Goal: Task Accomplishment & Management: Manage account settings

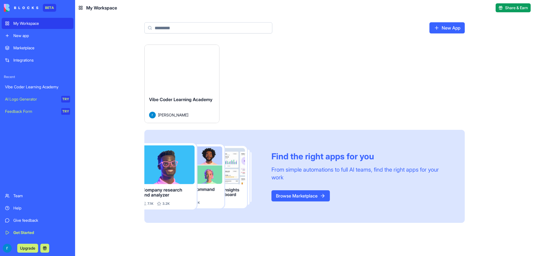
click at [186, 78] on div "Launch" at bounding box center [182, 68] width 75 height 47
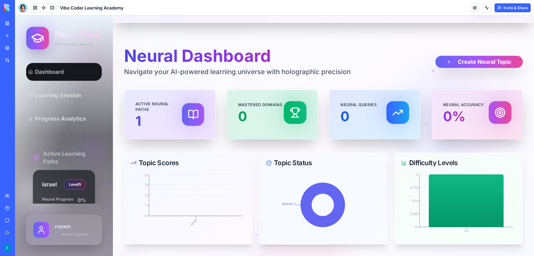
scroll to position [30, 0]
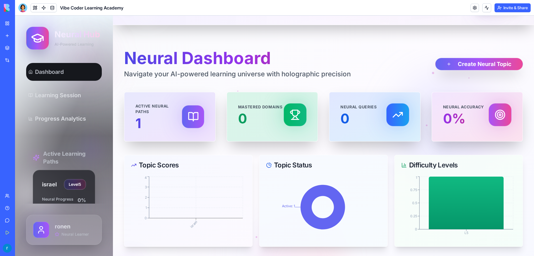
click at [474, 10] on link at bounding box center [475, 8] width 8 height 8
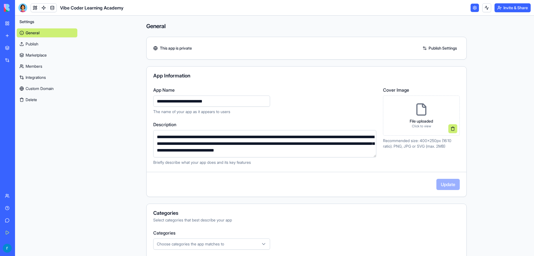
click at [474, 9] on link at bounding box center [475, 8] width 8 height 8
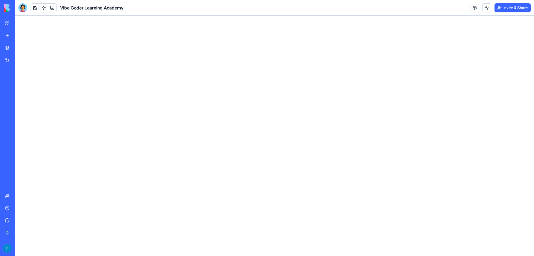
drag, startPoint x: 488, startPoint y: 8, endPoint x: 496, endPoint y: 15, distance: 10.8
click at [494, 13] on header "Vibe Coder Learning Academy Invite & Share" at bounding box center [274, 8] width 519 height 16
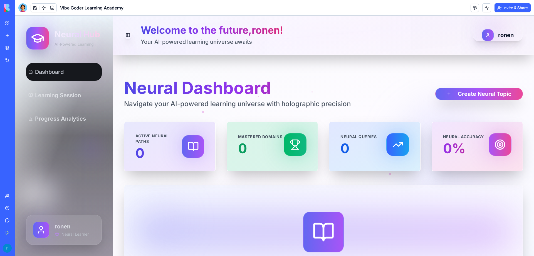
click at [502, 7] on button "Invite & Share" at bounding box center [512, 7] width 36 height 9
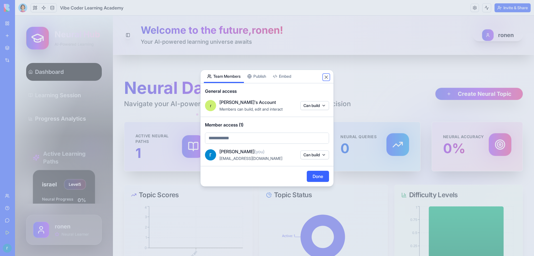
click at [327, 77] on button "Close" at bounding box center [326, 77] width 6 height 6
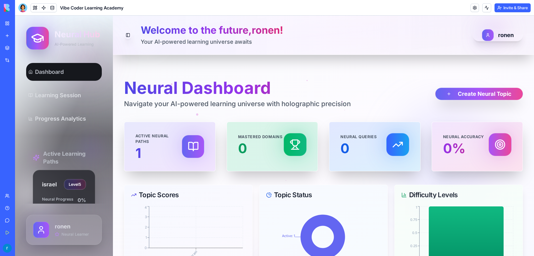
click at [496, 9] on button "Invite & Share" at bounding box center [512, 7] width 36 height 9
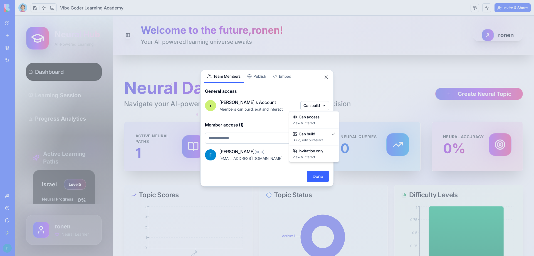
click at [305, 107] on body "BETA My Workspace New app Marketplace Integrations Recent Vibe Coder Learning A…" at bounding box center [267, 128] width 534 height 256
click at [309, 157] on span "View & interact" at bounding box center [314, 157] width 43 height 4
click at [253, 77] on div "Share App Team Members Publish Embed General access r [PERSON_NAME]'s Account O…" at bounding box center [266, 128] width 133 height 117
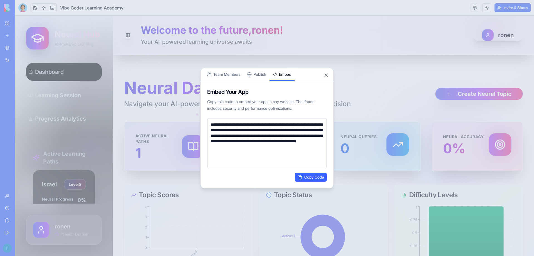
click at [290, 62] on body "**********" at bounding box center [267, 128] width 534 height 256
drag, startPoint x: 221, startPoint y: 130, endPoint x: 225, endPoint y: 134, distance: 5.7
click at [225, 134] on textarea "**********" at bounding box center [267, 143] width 120 height 50
click at [265, 76] on div "**********" at bounding box center [266, 128] width 133 height 121
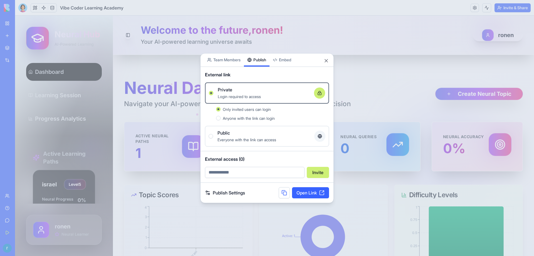
click at [296, 194] on link "Open Link" at bounding box center [310, 192] width 37 height 11
click at [328, 60] on button "Close" at bounding box center [326, 61] width 6 height 6
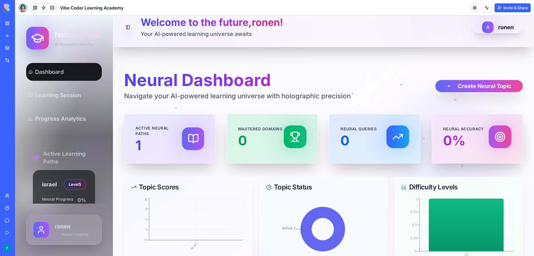
scroll to position [2, 0]
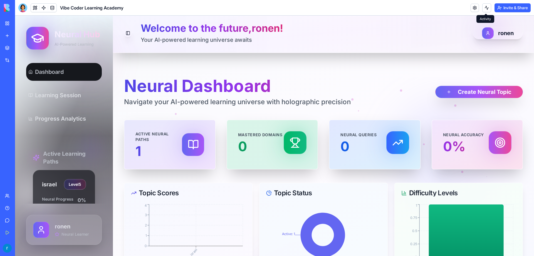
click at [487, 9] on button at bounding box center [486, 7] width 9 height 9
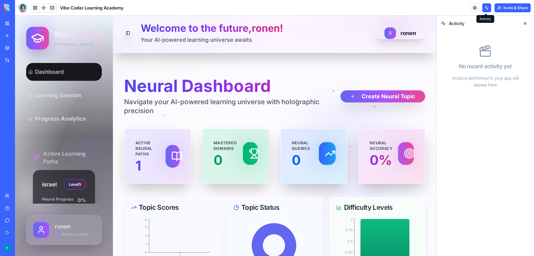
click at [484, 8] on button at bounding box center [486, 7] width 9 height 9
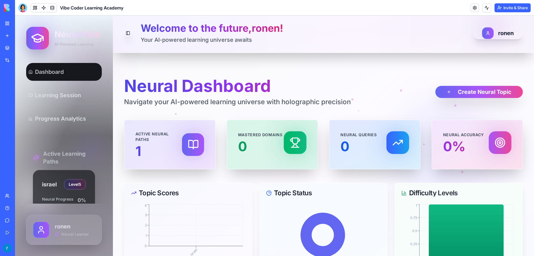
click at [508, 6] on button "Invite & Share" at bounding box center [512, 7] width 36 height 9
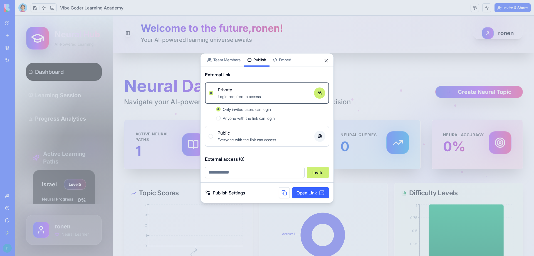
click at [209, 133] on div "Public Everyone with the link can access" at bounding box center [267, 135] width 117 height 13
click at [209, 134] on button "Public Everyone with the link can access" at bounding box center [211, 136] width 4 height 4
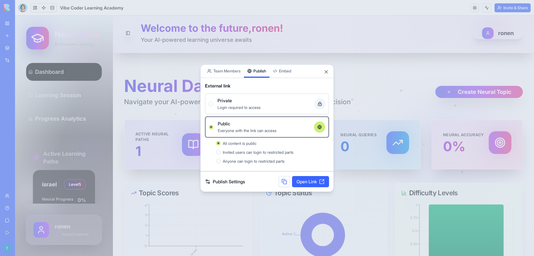
click at [306, 180] on link "Open Link" at bounding box center [310, 181] width 37 height 11
click at [239, 181] on link "Publish Settings" at bounding box center [225, 181] width 40 height 7
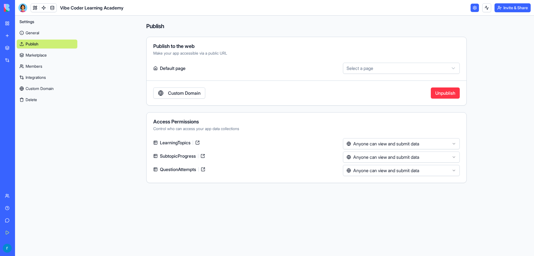
click at [513, 5] on button "Invite & Share" at bounding box center [512, 7] width 36 height 9
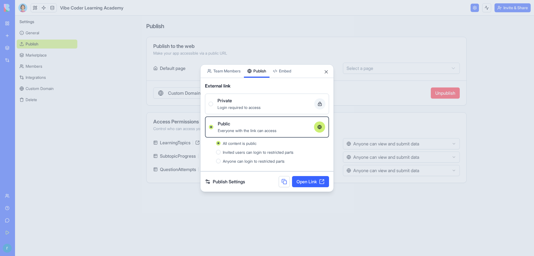
click at [234, 182] on link "Publish Settings" at bounding box center [225, 181] width 40 height 7
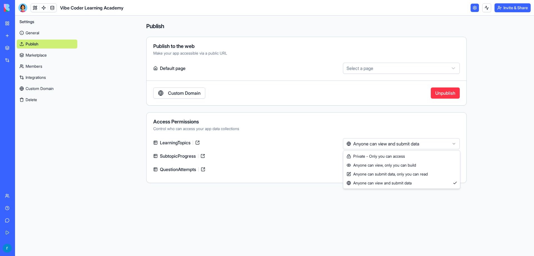
click at [357, 142] on html "**********" at bounding box center [267, 128] width 534 height 256
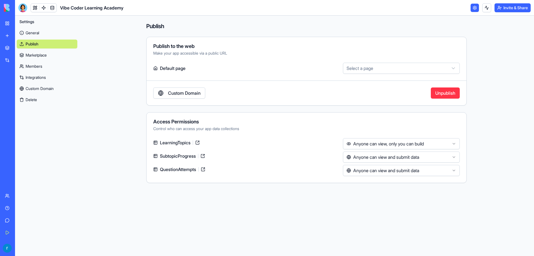
click at [365, 158] on html "**********" at bounding box center [267, 128] width 534 height 256
click at [380, 179] on div "Access Permissions Control who can access your app data collections LearningTop…" at bounding box center [306, 147] width 320 height 71
click at [380, 178] on div "Access Permissions Control who can access your app data collections LearningTop…" at bounding box center [306, 147] width 320 height 71
click at [378, 170] on html "**********" at bounding box center [267, 128] width 534 height 256
click at [372, 70] on html "**********" at bounding box center [267, 128] width 534 height 256
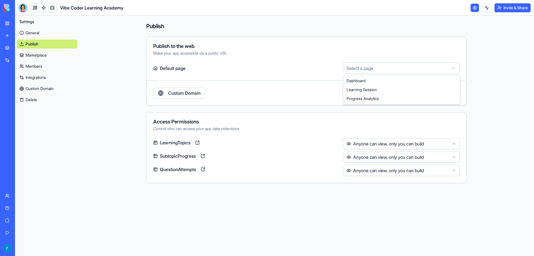
select select "**********"
click at [367, 68] on html "**********" at bounding box center [267, 128] width 534 height 256
click at [34, 35] on link "General" at bounding box center [47, 32] width 61 height 9
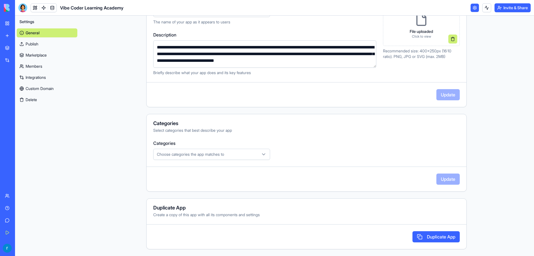
scroll to position [7, 0]
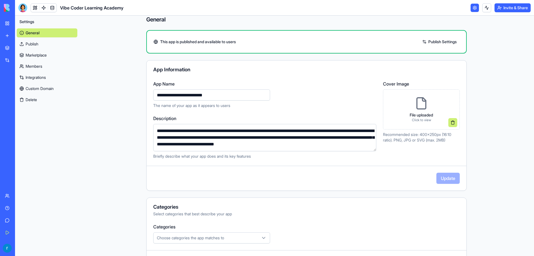
click at [39, 46] on link "Publish" at bounding box center [47, 43] width 61 height 9
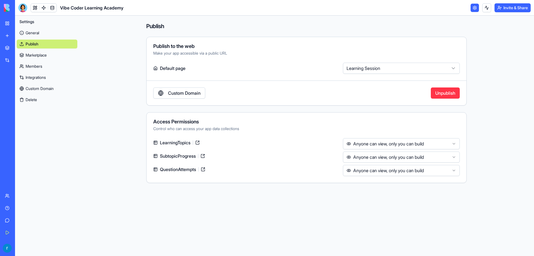
click at [37, 63] on link "Members" at bounding box center [47, 66] width 61 height 9
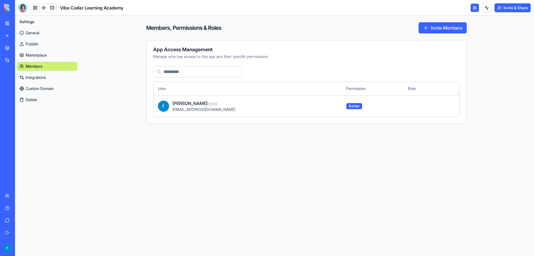
click at [32, 56] on link "Marketplace" at bounding box center [47, 55] width 61 height 9
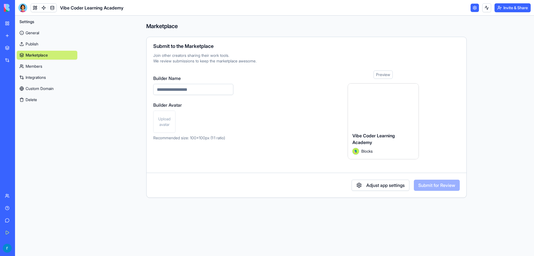
click at [32, 66] on link "Members" at bounding box center [47, 66] width 61 height 9
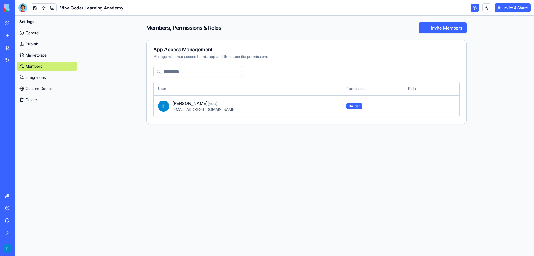
click at [33, 58] on link "Marketplace" at bounding box center [47, 55] width 61 height 9
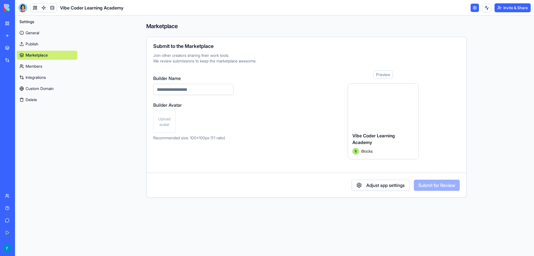
click at [28, 32] on link "General" at bounding box center [47, 32] width 61 height 9
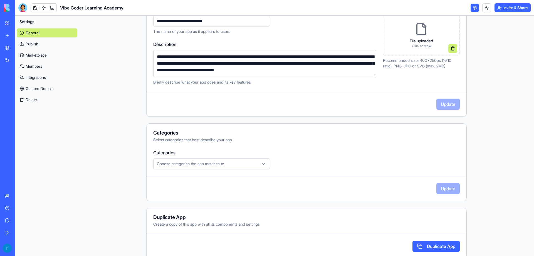
scroll to position [83, 0]
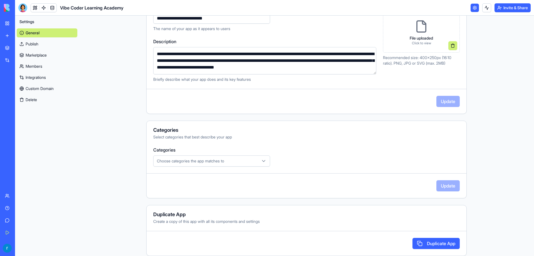
click at [43, 45] on link "Publish" at bounding box center [47, 43] width 61 height 9
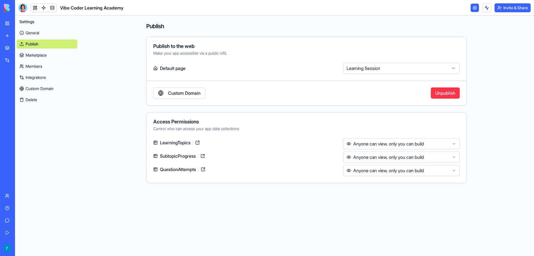
click at [364, 66] on html "**********" at bounding box center [267, 128] width 534 height 256
click at [8, 5] on img at bounding box center [21, 8] width 34 height 8
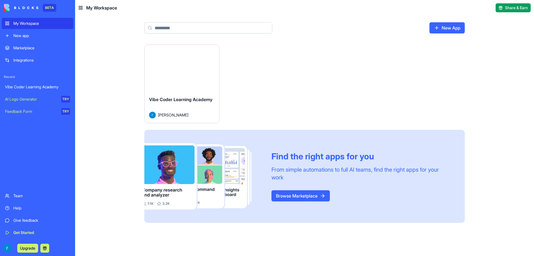
click at [203, 87] on div "Launch" at bounding box center [182, 68] width 75 height 47
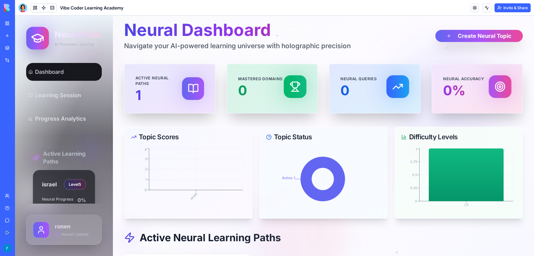
scroll to position [58, 0]
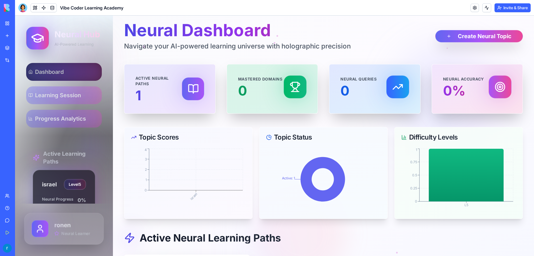
click at [83, 231] on span "Neural Learner" at bounding box center [75, 233] width 29 height 6
drag, startPoint x: 76, startPoint y: 222, endPoint x: 76, endPoint y: 216, distance: 6.1
click at [76, 222] on span "ronen" at bounding box center [75, 225] width 42 height 8
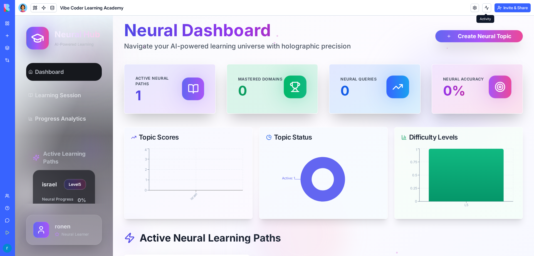
click at [484, 9] on button at bounding box center [486, 7] width 9 height 9
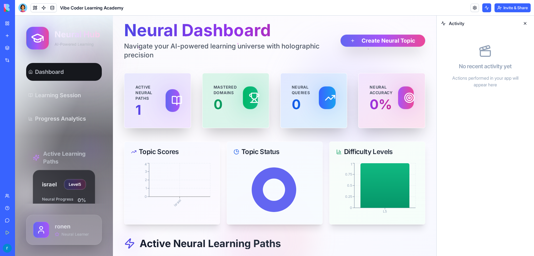
click at [484, 9] on button at bounding box center [486, 7] width 9 height 9
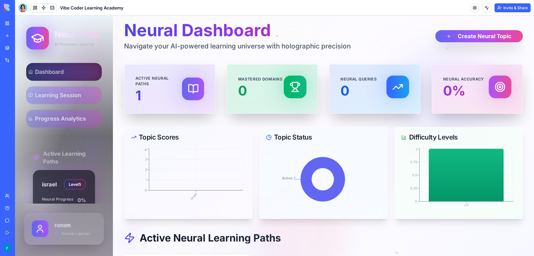
drag, startPoint x: 35, startPoint y: 226, endPoint x: 17, endPoint y: 233, distance: 19.8
click at [35, 226] on div at bounding box center [39, 228] width 17 height 17
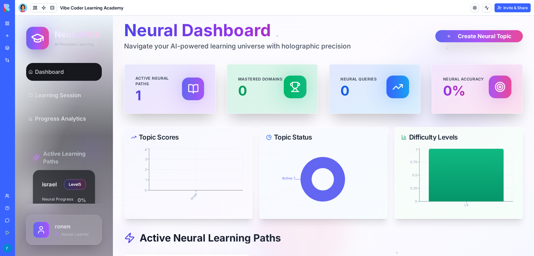
click at [19, 26] on link "My Workspace" at bounding box center [13, 23] width 22 height 11
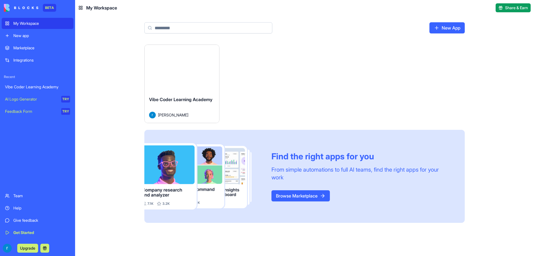
click at [174, 92] on div "Vibe Coder Learning Academy [PERSON_NAME]" at bounding box center [182, 107] width 75 height 31
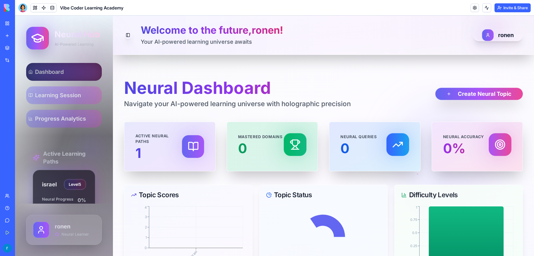
click at [61, 72] on span "Dashboard" at bounding box center [49, 72] width 29 height 8
click at [57, 95] on span "Learning Session" at bounding box center [58, 95] width 46 height 8
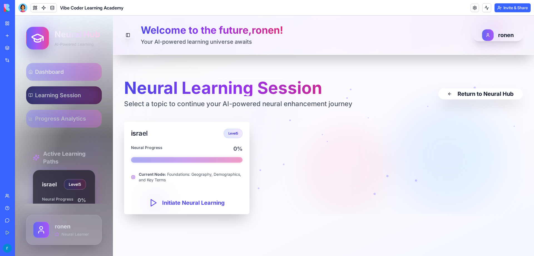
click at [53, 117] on span "Progress Analytics" at bounding box center [60, 119] width 51 height 8
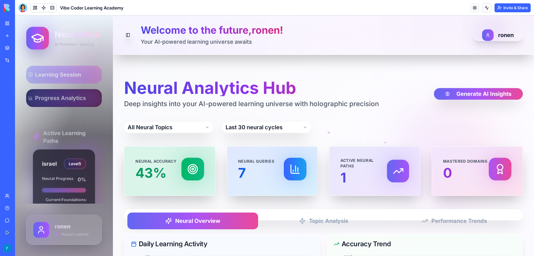
scroll to position [59, 0]
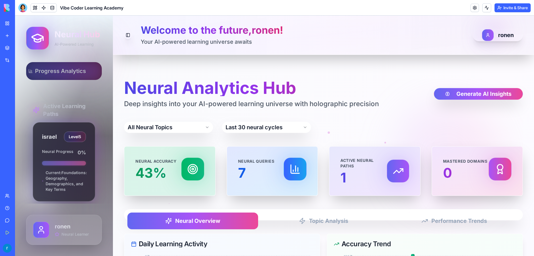
click at [103, 184] on div "Dashboard Learning Session Progress Analytics Active Learning Paths israel Leve…" at bounding box center [64, 132] width 98 height 143
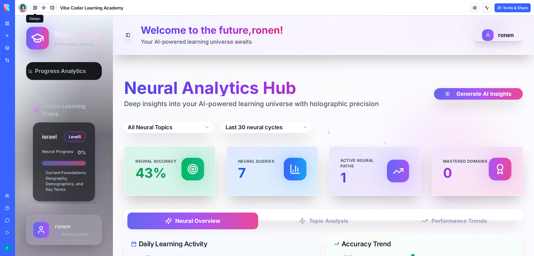
click at [33, 10] on button at bounding box center [35, 8] width 8 height 8
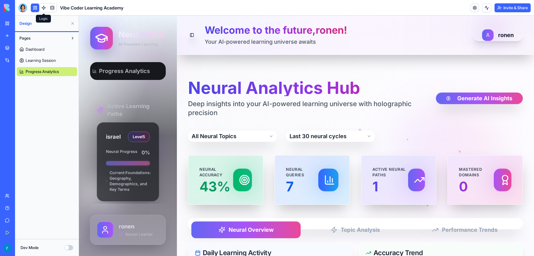
click at [45, 7] on link at bounding box center [43, 8] width 8 height 8
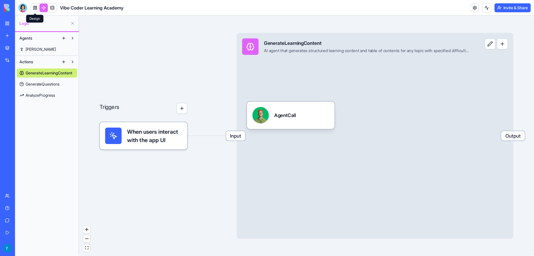
click at [33, 7] on link at bounding box center [35, 8] width 8 height 8
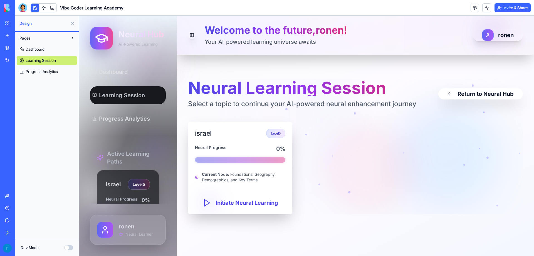
click at [70, 23] on button at bounding box center [72, 23] width 9 height 9
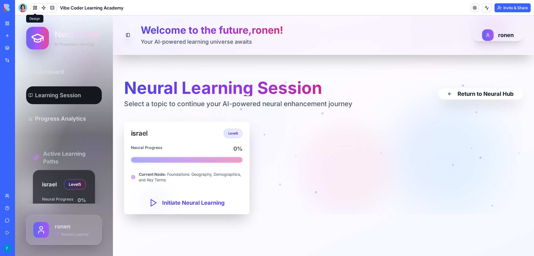
click at [8, 27] on link "My Workspace" at bounding box center [13, 23] width 22 height 11
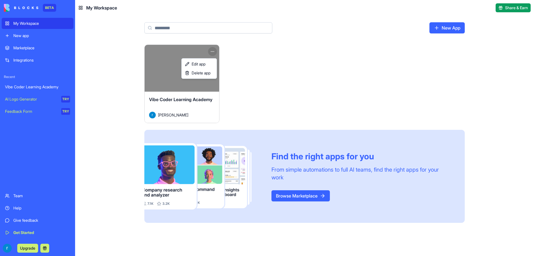
click at [208, 51] on html "BETA My Workspace New app Marketplace Integrations Recent Vibe Coder Learning A…" at bounding box center [267, 128] width 534 height 256
click at [204, 63] on span "Edit app" at bounding box center [199, 64] width 14 height 6
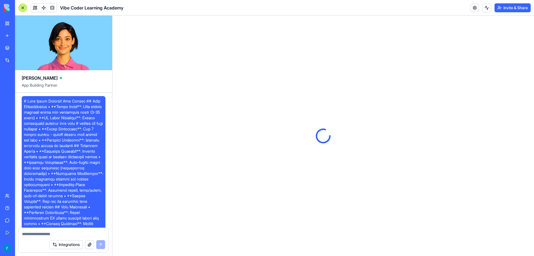
scroll to position [947, 0]
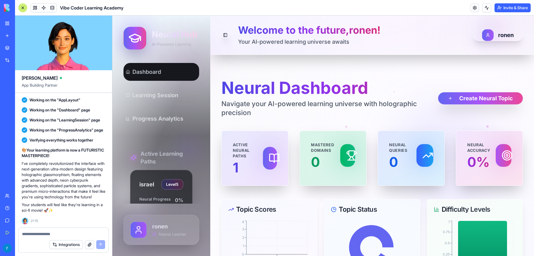
click at [64, 236] on textarea at bounding box center [63, 234] width 83 height 6
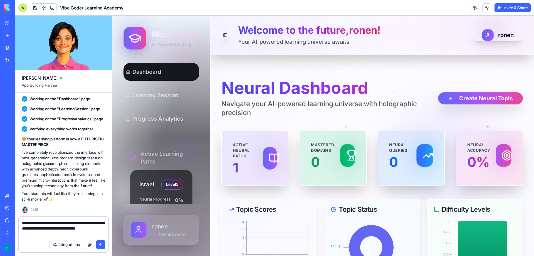
type textarea "**********"
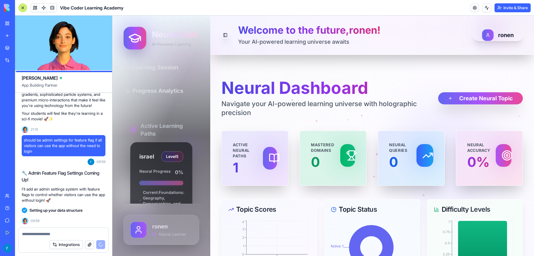
scroll to position [1048, 0]
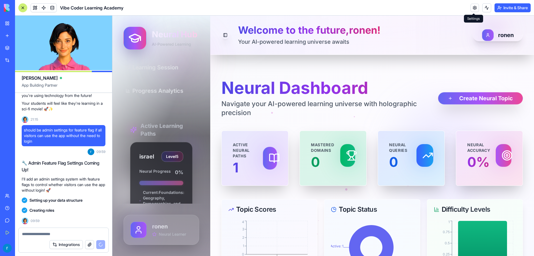
click at [474, 6] on link at bounding box center [475, 8] width 8 height 8
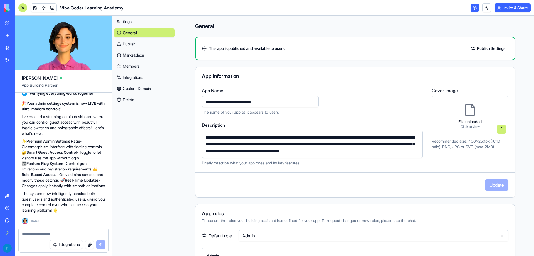
scroll to position [1206, 0]
click at [25, 5] on div at bounding box center [22, 7] width 9 height 9
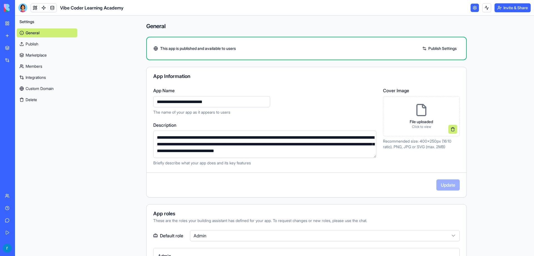
click at [4, 7] on div "BETA" at bounding box center [8, 8] width 12 height 16
click at [20, 21] on div "My Workspace" at bounding box center [16, 24] width 7 height 6
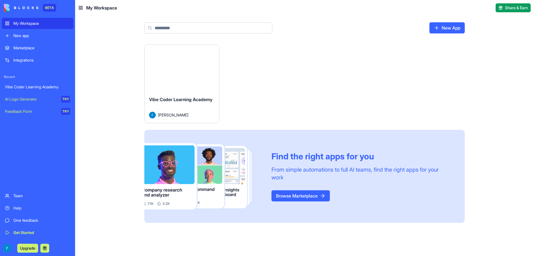
click at [178, 85] on div "Launch" at bounding box center [182, 68] width 75 height 47
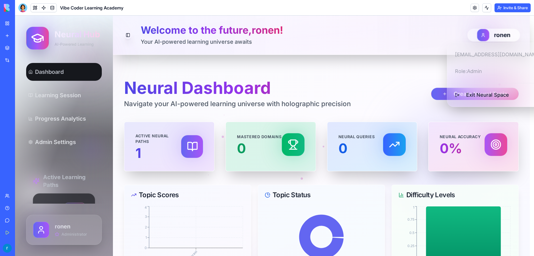
click at [501, 37] on html "Neural Hub AI-Powered Learning Dashboard Learning Session Progress Analytics Ad…" at bounding box center [274, 220] width 519 height 409
click at [476, 72] on div "[EMAIL_ADDRESS][DOMAIN_NAME] Role: Admin Exit Neural Space" at bounding box center [497, 74] width 103 height 64
click at [475, 71] on div "[EMAIL_ADDRESS][DOMAIN_NAME] Role: Admin Exit Neural Space" at bounding box center [497, 74] width 103 height 64
click at [468, 69] on div "[EMAIL_ADDRESS][DOMAIN_NAME] Role: Admin Exit Neural Space" at bounding box center [497, 74] width 103 height 64
click at [461, 72] on div "[EMAIL_ADDRESS][DOMAIN_NAME] Role: Admin Exit Neural Space" at bounding box center [497, 74] width 103 height 64
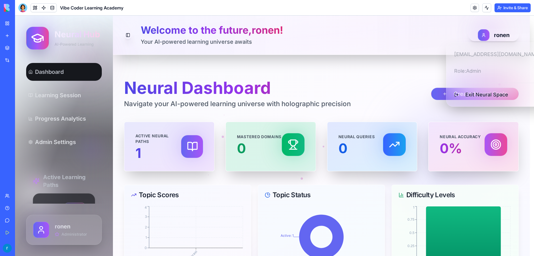
click at [459, 69] on div "[EMAIL_ADDRESS][DOMAIN_NAME] Role: Admin Exit Neural Space" at bounding box center [497, 74] width 103 height 64
click at [54, 74] on html "Neural Hub AI-Powered Learning Dashboard Learning Session Progress Analytics Ad…" at bounding box center [274, 220] width 519 height 409
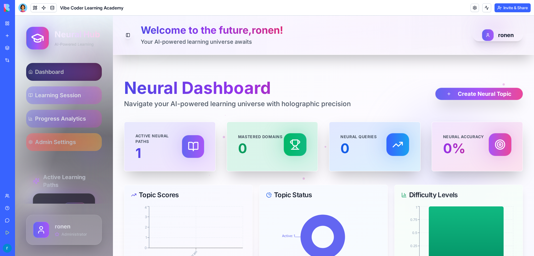
click at [54, 141] on span "Admin Settings" at bounding box center [55, 142] width 41 height 8
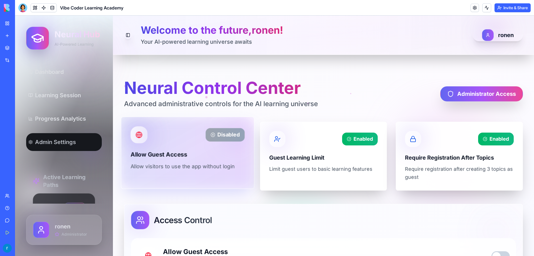
click at [220, 137] on div "Disabled" at bounding box center [225, 134] width 39 height 13
click at [140, 134] on icon at bounding box center [138, 134] width 7 height 7
click at [166, 169] on p "Allow visitors to use the app without login" at bounding box center [187, 166] width 114 height 9
click at [222, 133] on div "Disabled" at bounding box center [225, 134] width 39 height 13
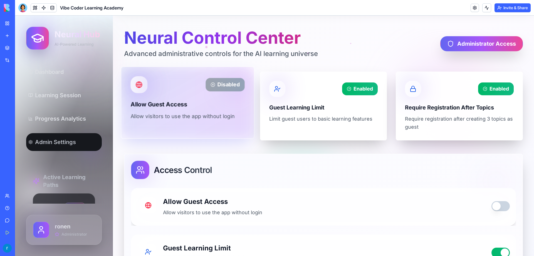
scroll to position [139, 0]
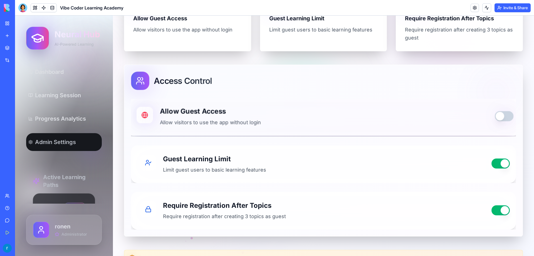
drag, startPoint x: 505, startPoint y: 114, endPoint x: 483, endPoint y: 122, distance: 23.5
click at [505, 114] on button "button" at bounding box center [504, 116] width 19 height 10
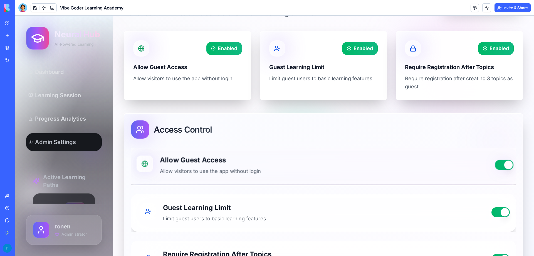
scroll to position [97, 0]
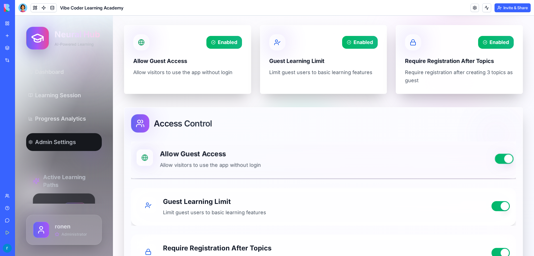
click at [495, 159] on button "button" at bounding box center [504, 158] width 19 height 10
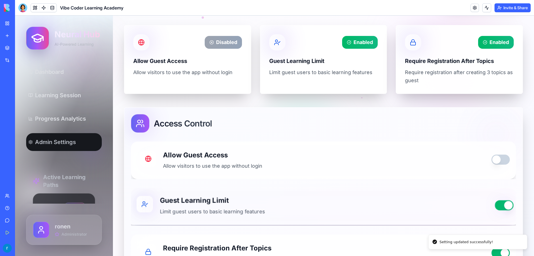
click at [495, 207] on button "button" at bounding box center [504, 205] width 19 height 10
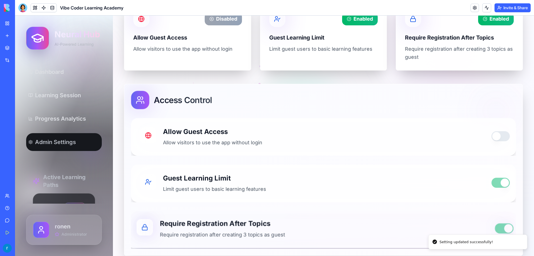
scroll to position [152, 0]
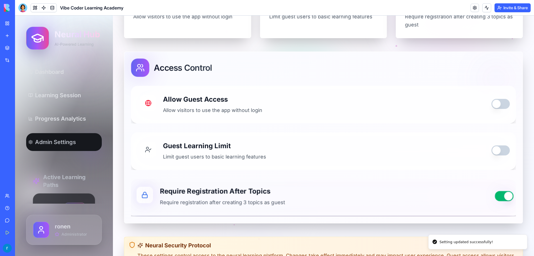
click at [495, 192] on button "button" at bounding box center [504, 196] width 19 height 10
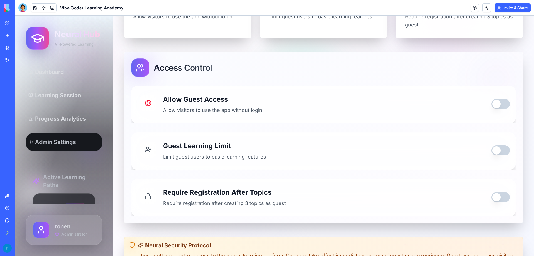
click at [4, 6] on div "BETA" at bounding box center [8, 8] width 12 height 16
click at [8, 5] on img at bounding box center [21, 8] width 34 height 8
click at [17, 24] on div "My Workspace" at bounding box center [16, 24] width 7 height 6
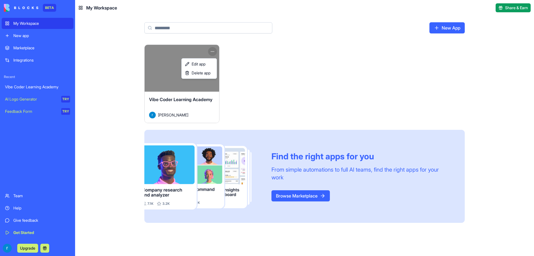
click at [209, 51] on html "BETA My Workspace New app Marketplace Integrations Recent Vibe Coder Learning A…" at bounding box center [267, 128] width 534 height 256
click at [209, 67] on link "Edit app" at bounding box center [199, 64] width 33 height 9
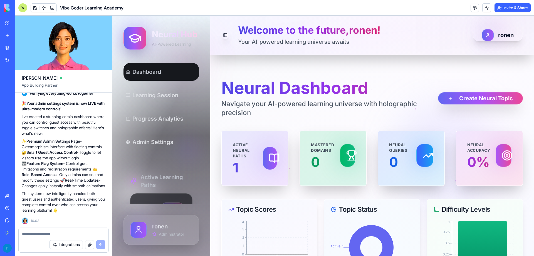
click at [494, 7] on button "Invite & Share" at bounding box center [512, 7] width 36 height 9
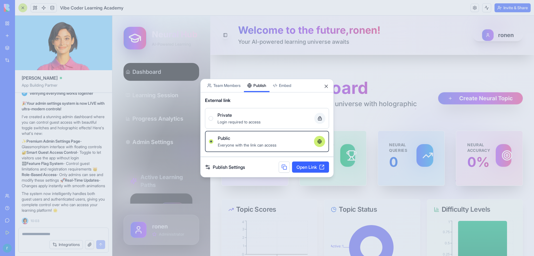
click at [258, 79] on button "Publish" at bounding box center [257, 85] width 26 height 13
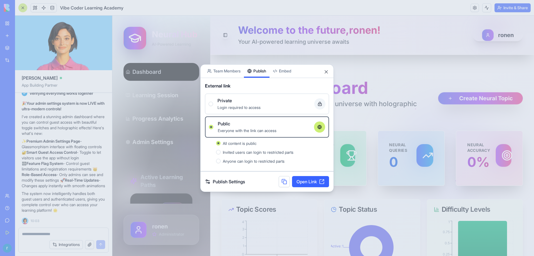
click at [237, 107] on span "Login required to access" at bounding box center [238, 107] width 43 height 5
click at [213, 106] on button "Private Login required to access" at bounding box center [211, 104] width 4 height 4
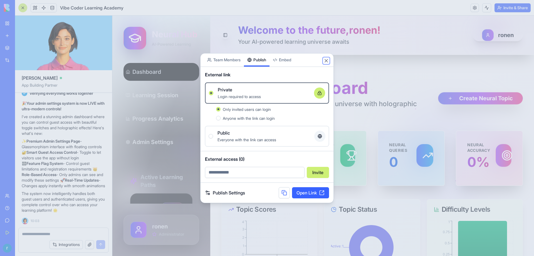
click at [325, 60] on button "Close" at bounding box center [326, 61] width 6 height 6
